Goal: Check status

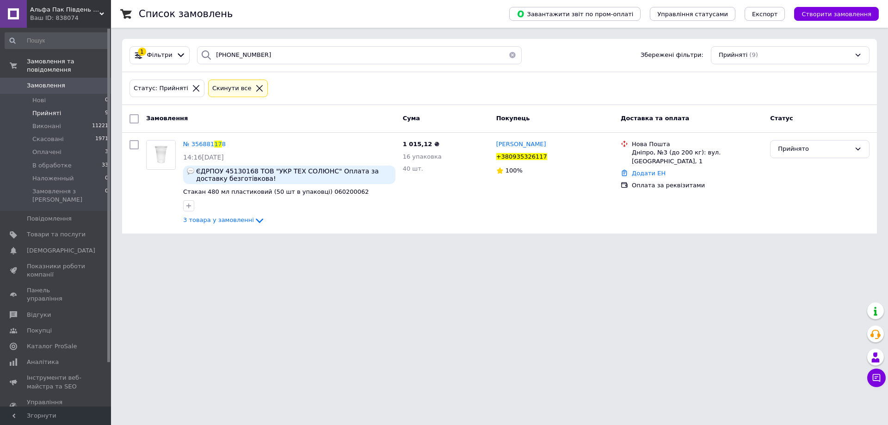
click at [86, 108] on li "Прийняті 9" at bounding box center [57, 113] width 114 height 13
click at [54, 109] on span "Прийняті" at bounding box center [46, 113] width 29 height 8
click at [192, 86] on icon at bounding box center [196, 88] width 8 height 8
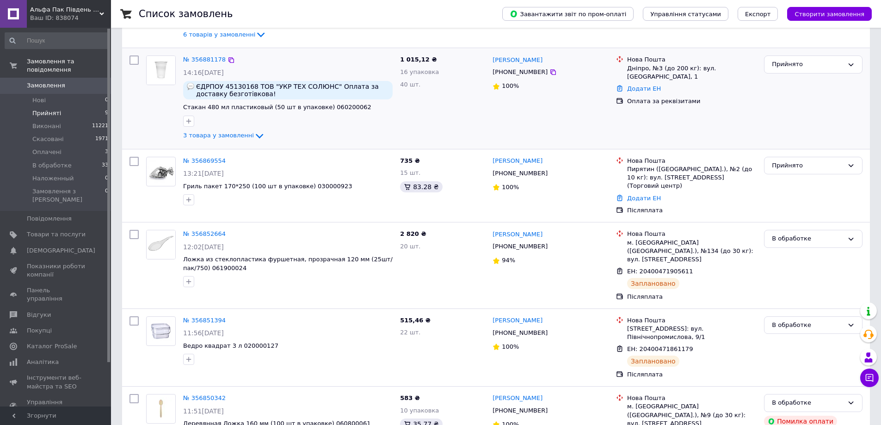
scroll to position [93, 0]
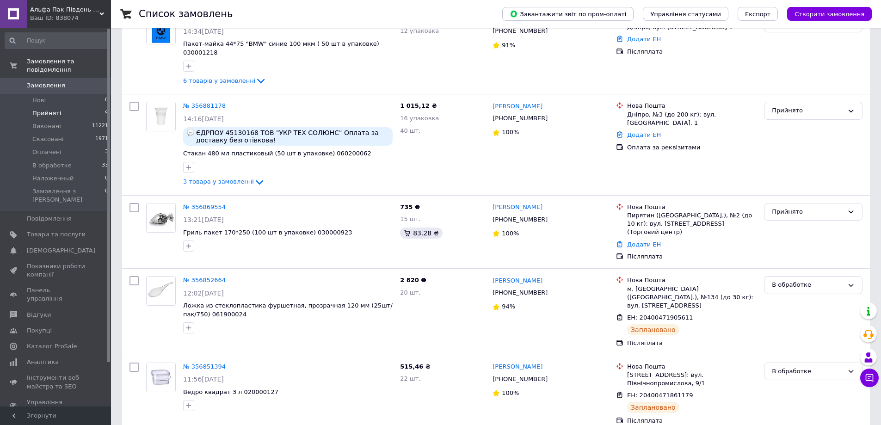
click at [90, 107] on li "Прийняті 9" at bounding box center [57, 113] width 114 height 13
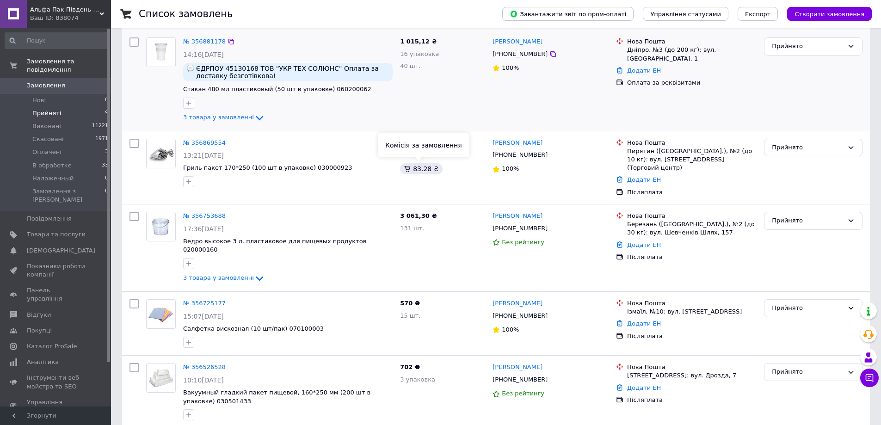
scroll to position [56, 0]
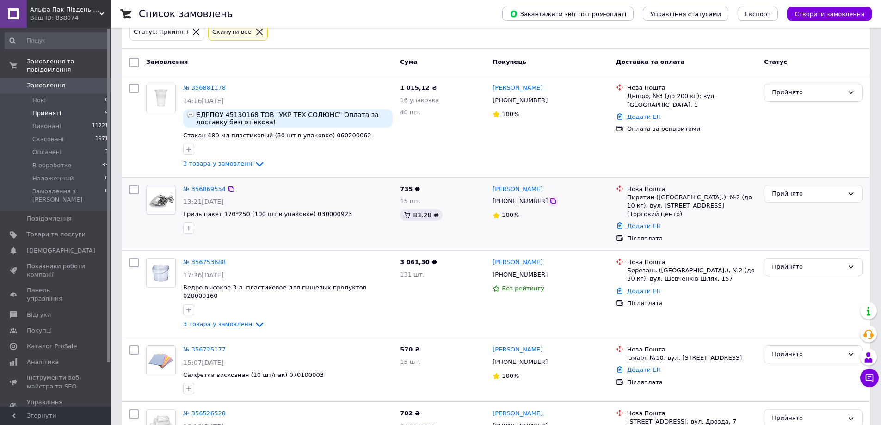
click at [550, 200] on icon at bounding box center [553, 201] width 7 height 7
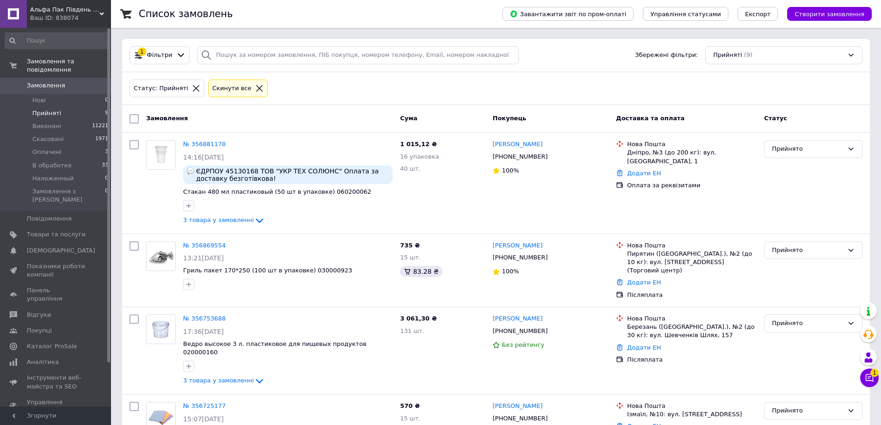
click at [193, 91] on icon at bounding box center [196, 88] width 6 height 6
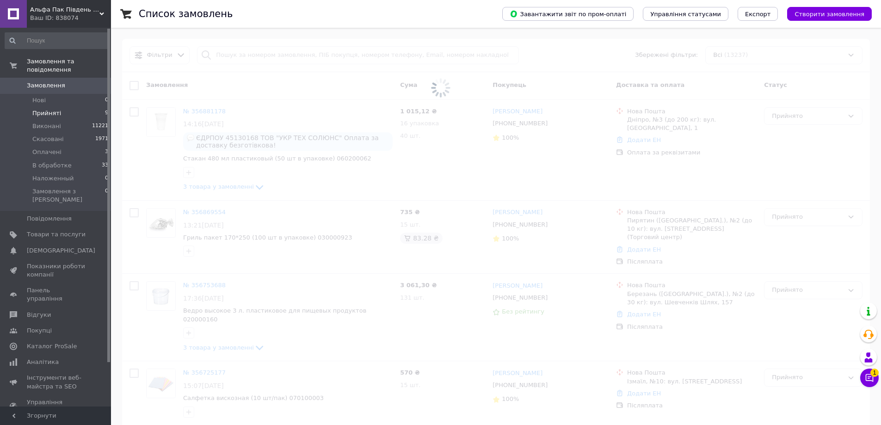
click at [237, 57] on span at bounding box center [440, 88] width 881 height 176
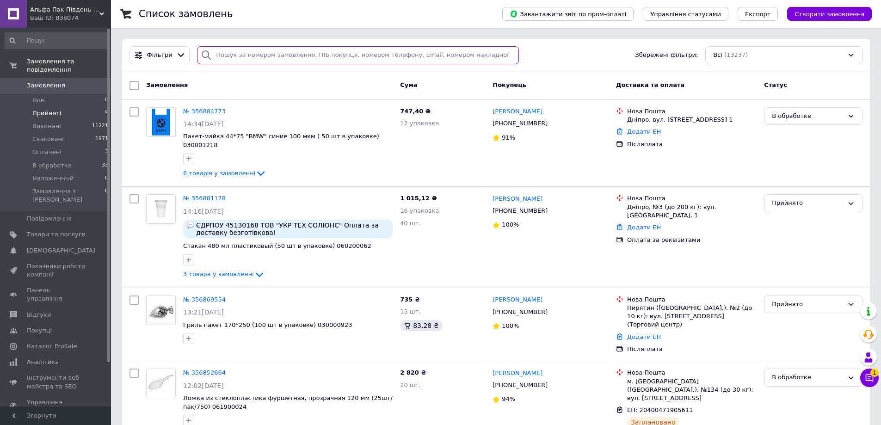
click at [231, 53] on input "search" at bounding box center [358, 55] width 322 height 18
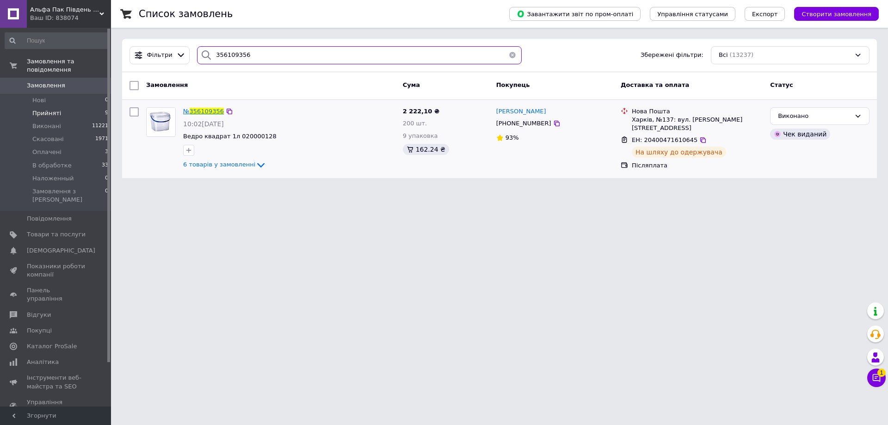
type input "356109356"
click at [204, 111] on span "356109356" at bounding box center [207, 111] width 34 height 7
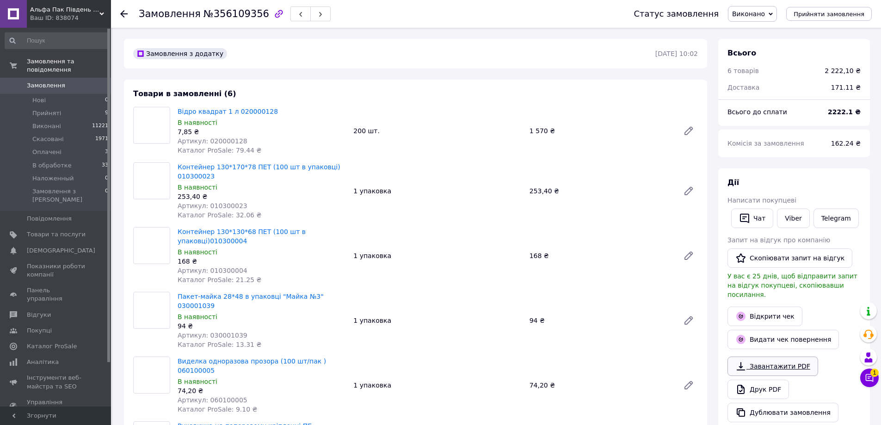
scroll to position [46, 0]
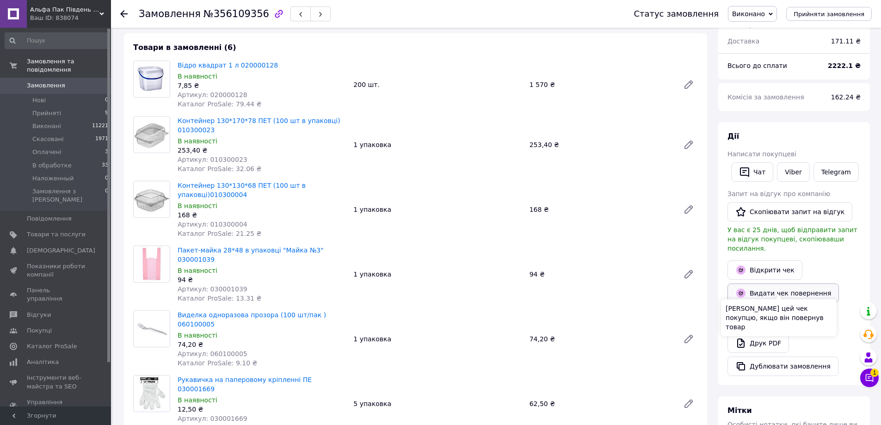
click at [778, 286] on button "Видати чек повернення" at bounding box center [783, 293] width 111 height 19
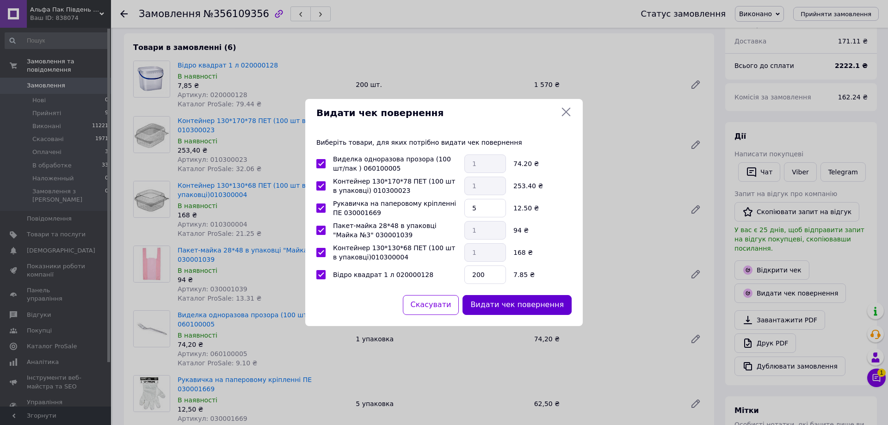
click at [513, 303] on button "Видати чек повернення" at bounding box center [517, 305] width 109 height 20
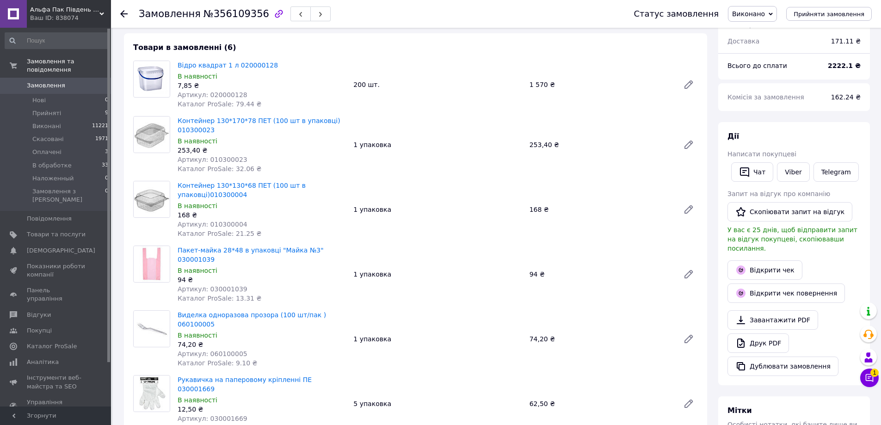
click at [118, 12] on div "Замовлення №356109356 Статус замовлення Виконано Прийнято Скасовано Оплачено В …" at bounding box center [496, 14] width 770 height 28
click at [122, 12] on icon at bounding box center [123, 13] width 7 height 7
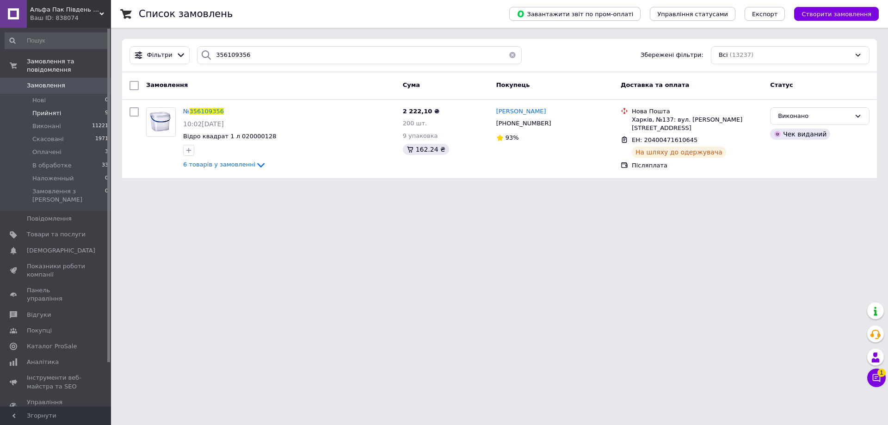
click at [64, 107] on li "Прийняті 9" at bounding box center [57, 113] width 114 height 13
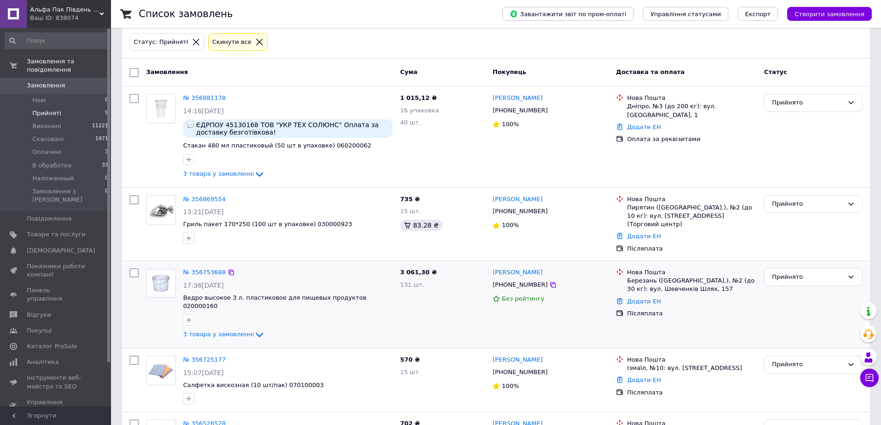
scroll to position [139, 0]
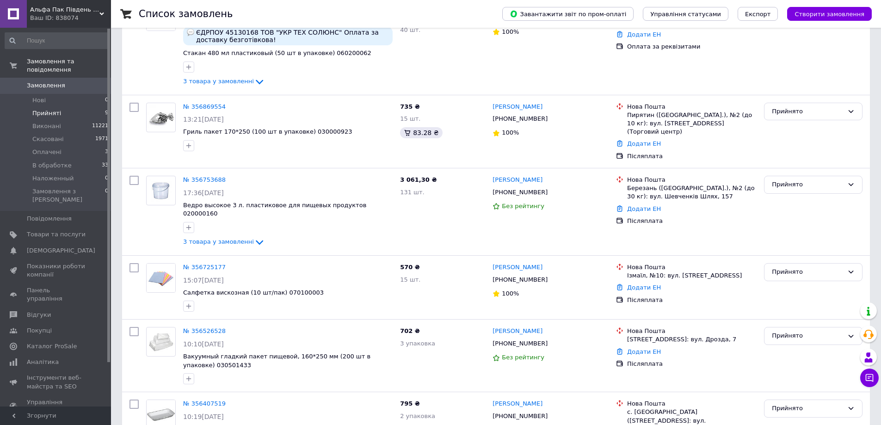
click at [66, 107] on li "Прийняті 9" at bounding box center [57, 113] width 114 height 13
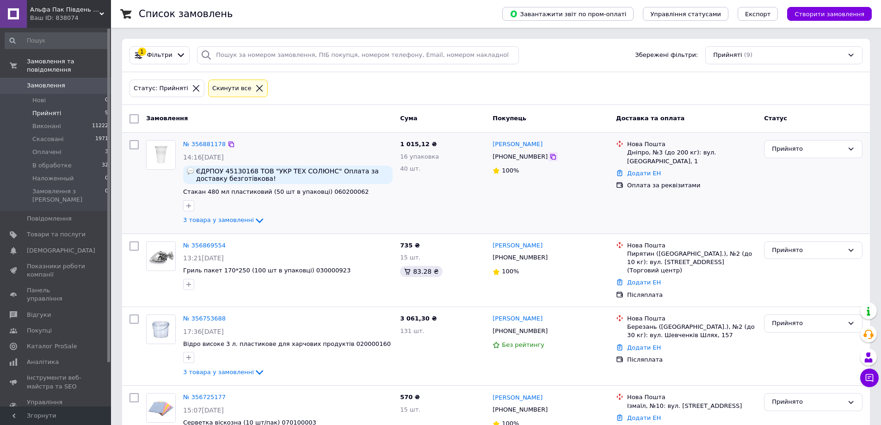
click at [551, 155] on icon at bounding box center [554, 157] width 6 height 6
